Goal: Navigation & Orientation: Find specific page/section

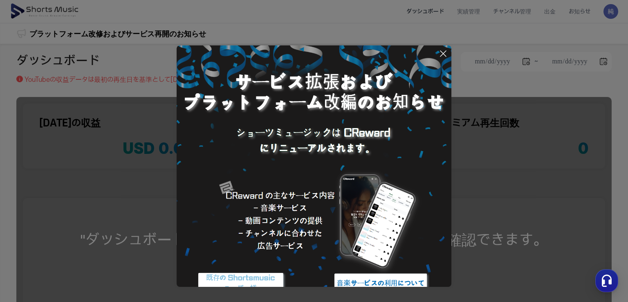
click at [441, 52] on icon at bounding box center [443, 54] width 10 height 10
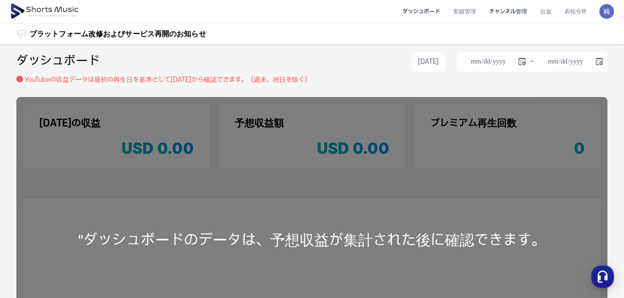
click at [510, 13] on li "チャンネル管理" at bounding box center [508, 12] width 51 height 22
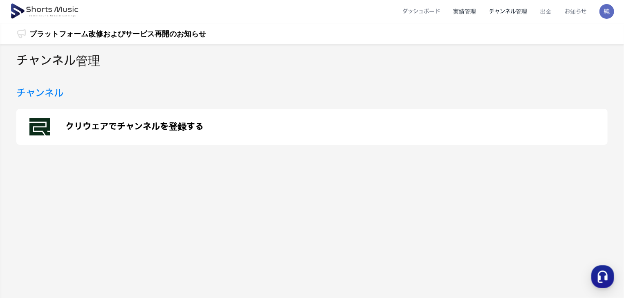
click at [466, 3] on li "実績管理" at bounding box center [465, 12] width 36 height 22
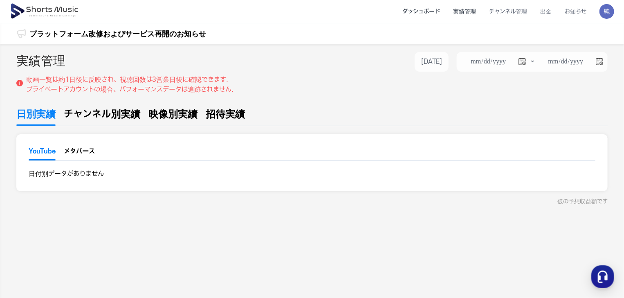
click at [437, 13] on li "ダッシュボード" at bounding box center [421, 12] width 51 height 22
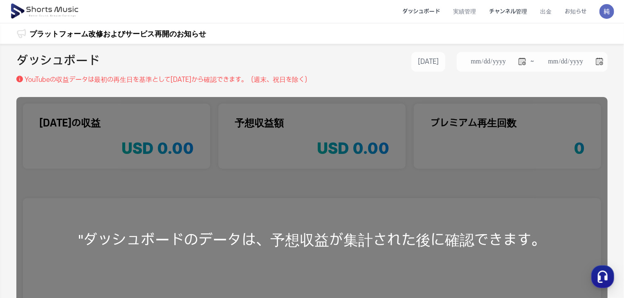
click at [518, 5] on li "チャンネル管理" at bounding box center [508, 12] width 51 height 22
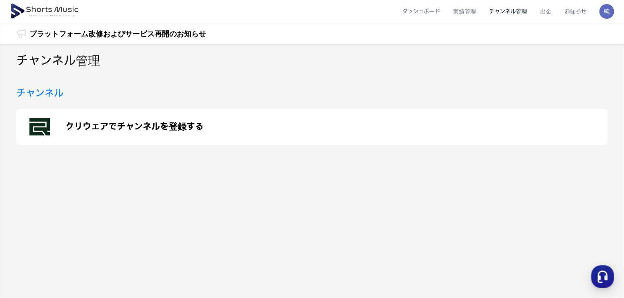
click at [81, 124] on p "クリウェアでチャンネルを登録する" at bounding box center [134, 127] width 138 height 10
